Goal: Task Accomplishment & Management: Complete application form

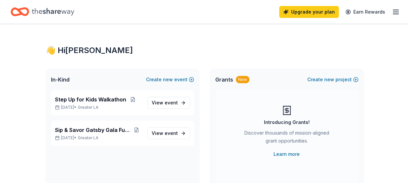
click at [394, 12] on icon "button" at bounding box center [396, 12] width 8 height 8
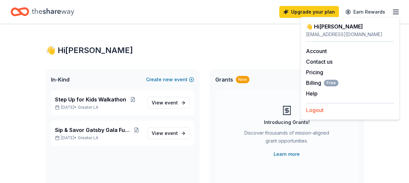
click at [312, 114] on button "Logout" at bounding box center [315, 110] width 18 height 8
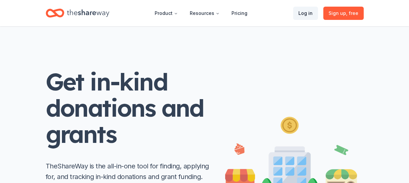
click at [305, 14] on link "Log in" at bounding box center [305, 13] width 25 height 13
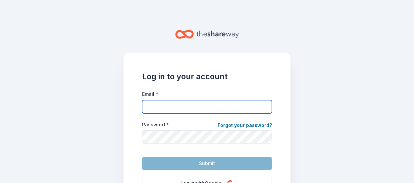
type input "[EMAIL_ADDRESS][DOMAIN_NAME]"
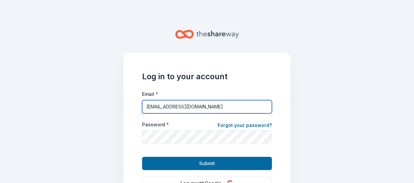
drag, startPoint x: 261, startPoint y: 106, endPoint x: 121, endPoint y: 112, distance: 140.2
click at [123, 112] on div "Log in to your account Email * [EMAIL_ADDRESS][DOMAIN_NAME] Password * Forgot y…" at bounding box center [206, 148] width 167 height 191
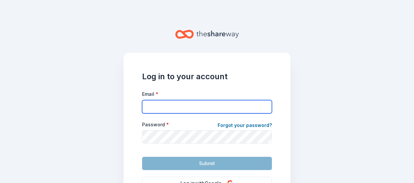
paste input "[URL][DOMAIN_NAME]"
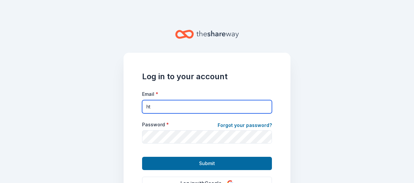
type input "h"
paste input "[DOMAIN_NAME]"
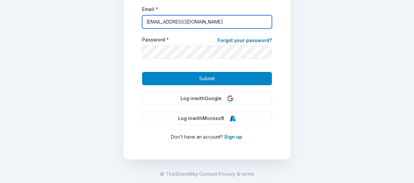
scroll to position [85, 0]
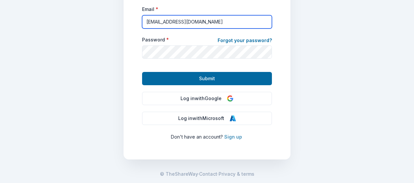
type input "[EMAIL_ADDRESS][DOMAIN_NAME]"
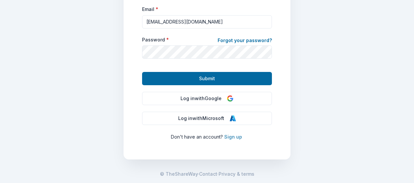
click at [231, 136] on link "Sign up" at bounding box center [233, 137] width 18 height 6
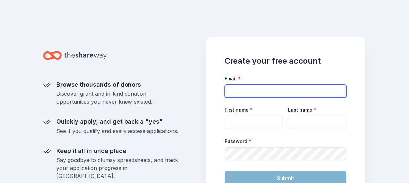
click at [280, 92] on input "Email *" at bounding box center [285, 90] width 122 height 13
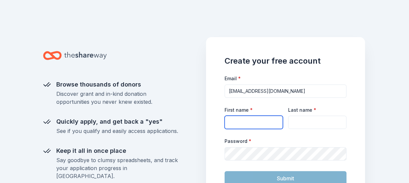
click at [264, 122] on input "First name *" at bounding box center [253, 122] width 58 height 13
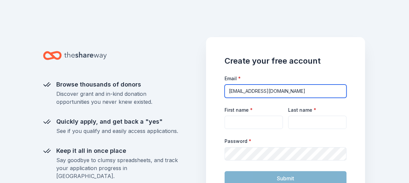
click at [227, 90] on input "[EMAIL_ADDRESS][DOMAIN_NAME]" at bounding box center [285, 90] width 122 height 13
drag, startPoint x: 253, startPoint y: 92, endPoint x: 223, endPoint y: 91, distance: 29.5
click at [223, 91] on div "Create your free account Email * [EMAIL_ADDRESS][DOMAIN_NAME] First name * Last…" at bounding box center [285, 148] width 159 height 222
type input "[EMAIL_ADDRESS][DOMAIN_NAME]"
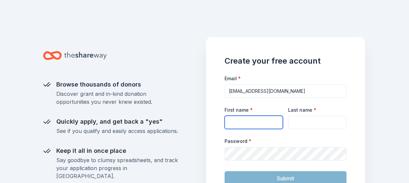
click at [259, 120] on input "First name *" at bounding box center [253, 122] width 58 height 13
type input "[PERSON_NAME]"
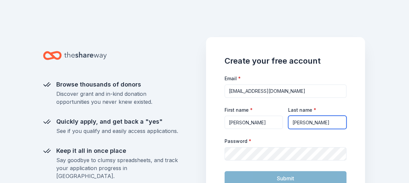
type input "[PERSON_NAME]"
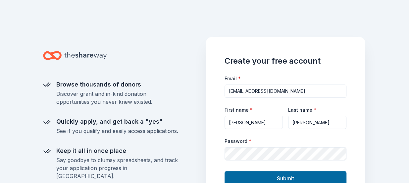
click at [285, 129] on form "Email * [EMAIL_ADDRESS][DOMAIN_NAME] First name * [PERSON_NAME] Last name * [PE…" at bounding box center [285, 129] width 122 height 111
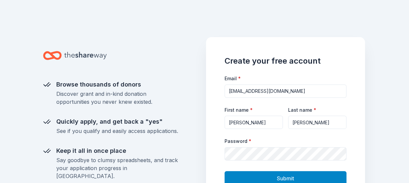
click at [285, 176] on span "Submit" at bounding box center [285, 178] width 17 height 9
